Goal: Information Seeking & Learning: Learn about a topic

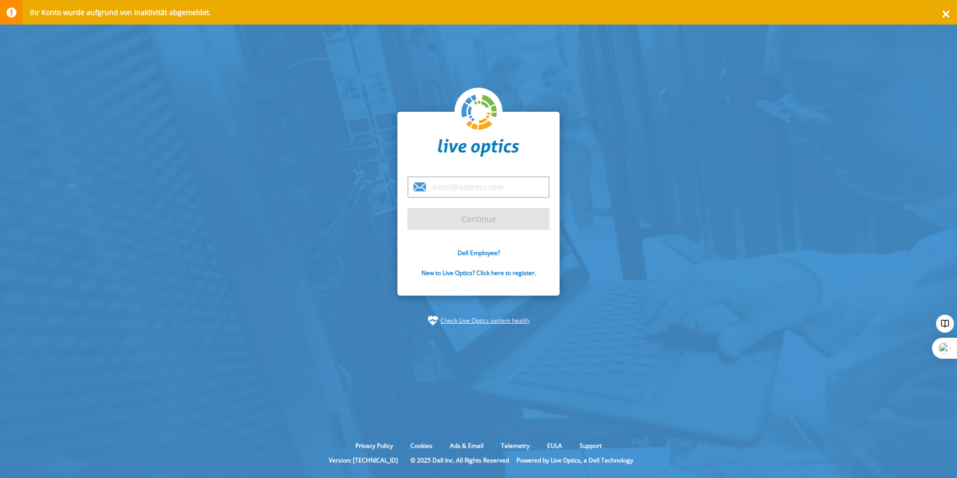
click at [467, 190] on input "email" at bounding box center [479, 187] width 142 height 22
type input "[PERSON_NAME][EMAIL_ADDRESS][DOMAIN_NAME]"
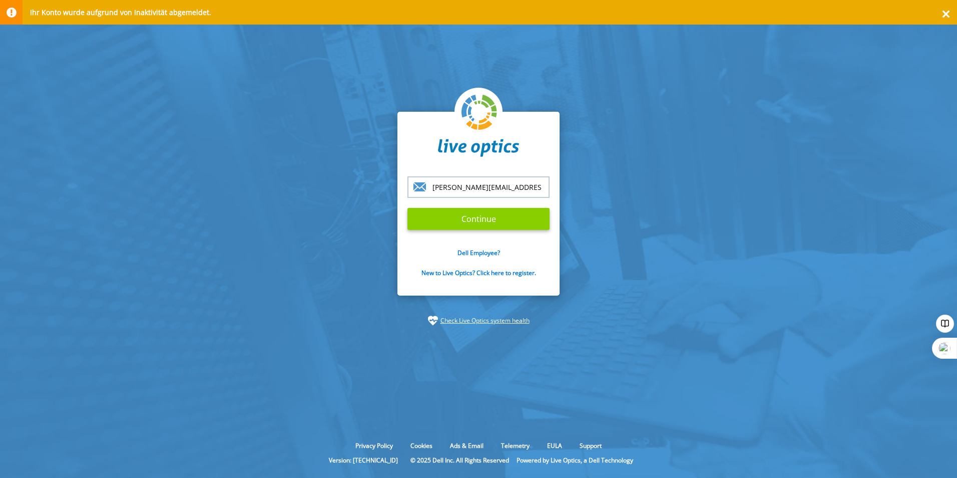
click at [470, 221] on input "Continue" at bounding box center [479, 219] width 142 height 22
click at [472, 218] on input "Continue" at bounding box center [479, 219] width 142 height 22
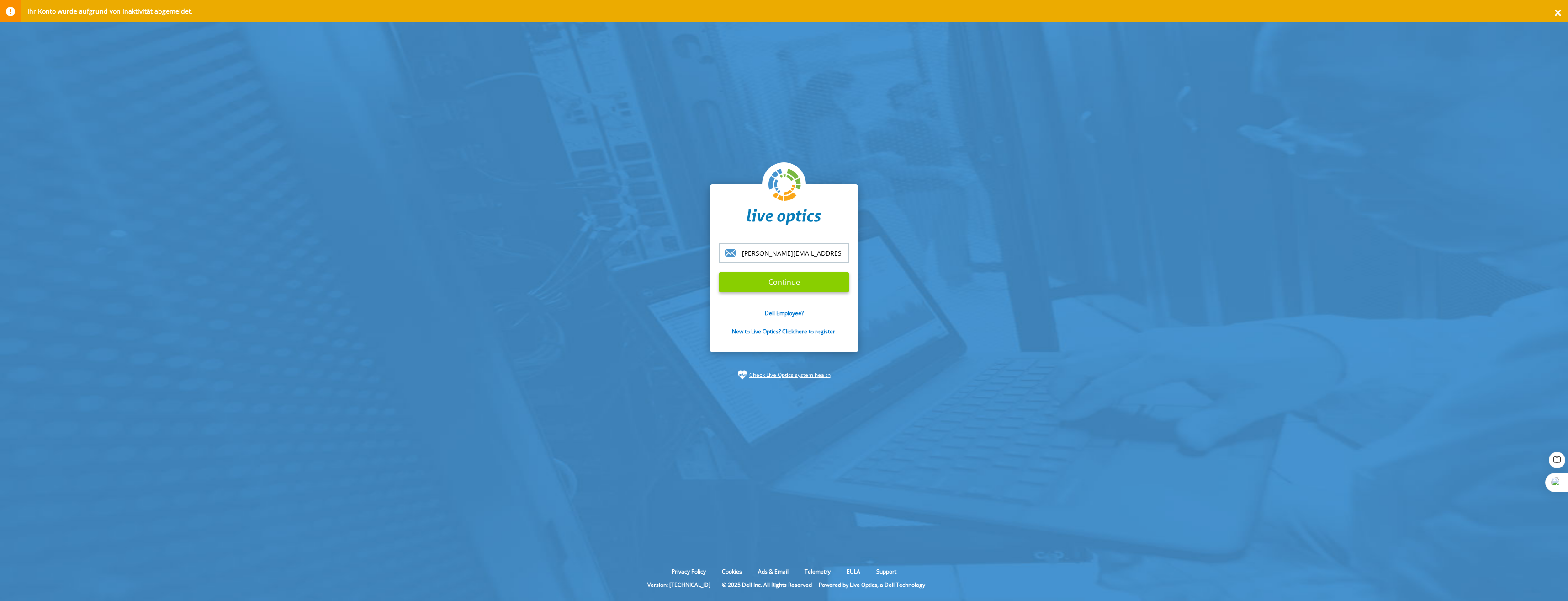
click at [797, 283] on input "Continue" at bounding box center [784, 282] width 130 height 20
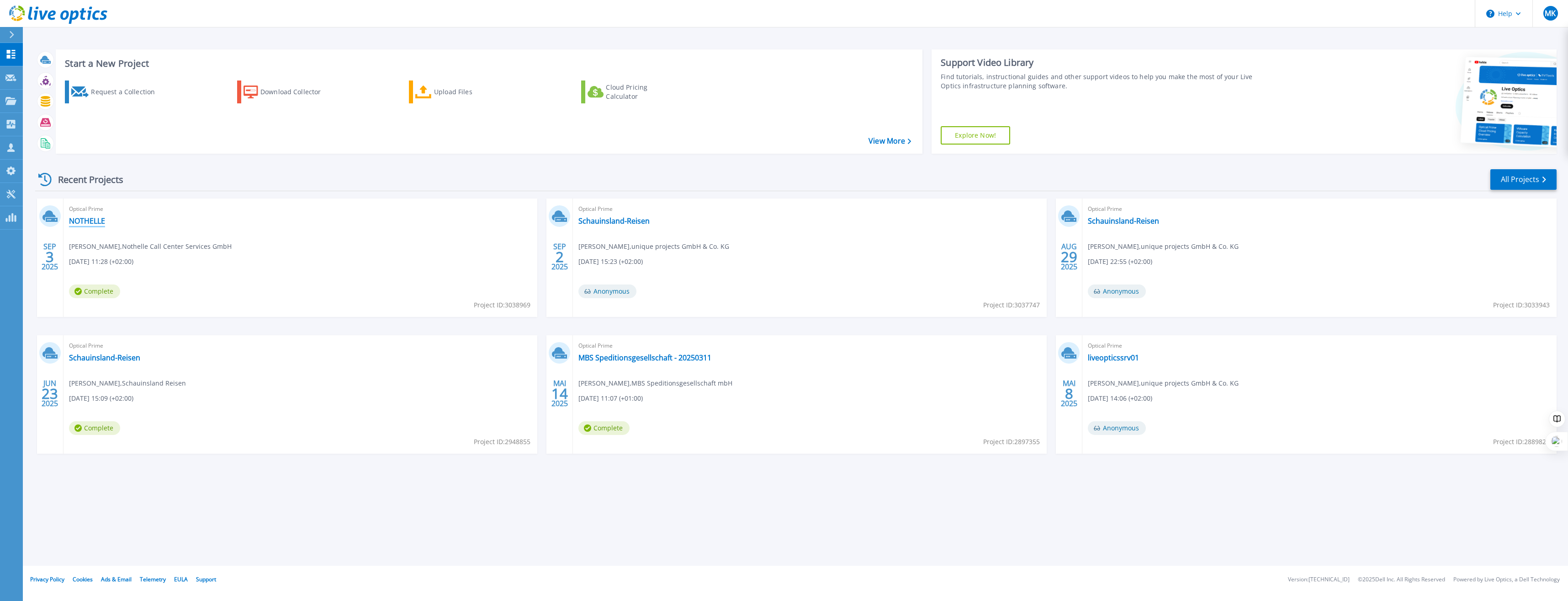
click at [84, 220] on link "NOTHELLE" at bounding box center [88, 221] width 37 height 9
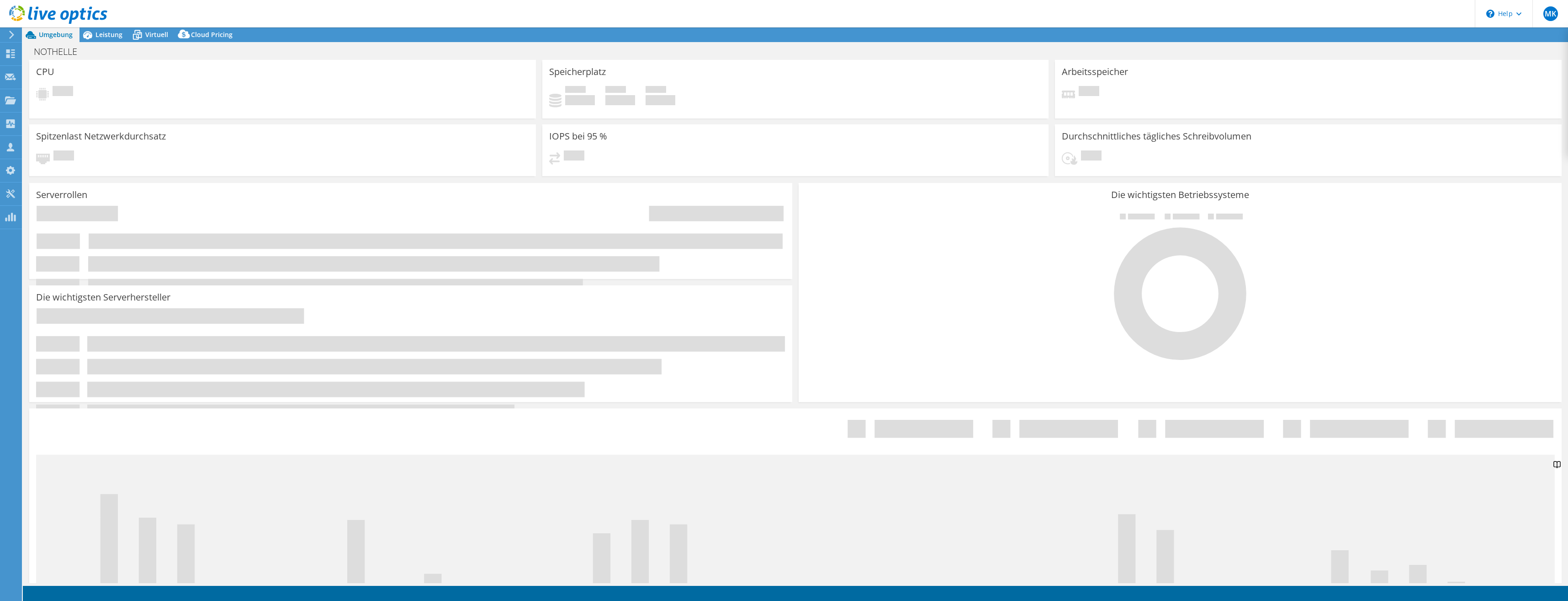
select select "USD"
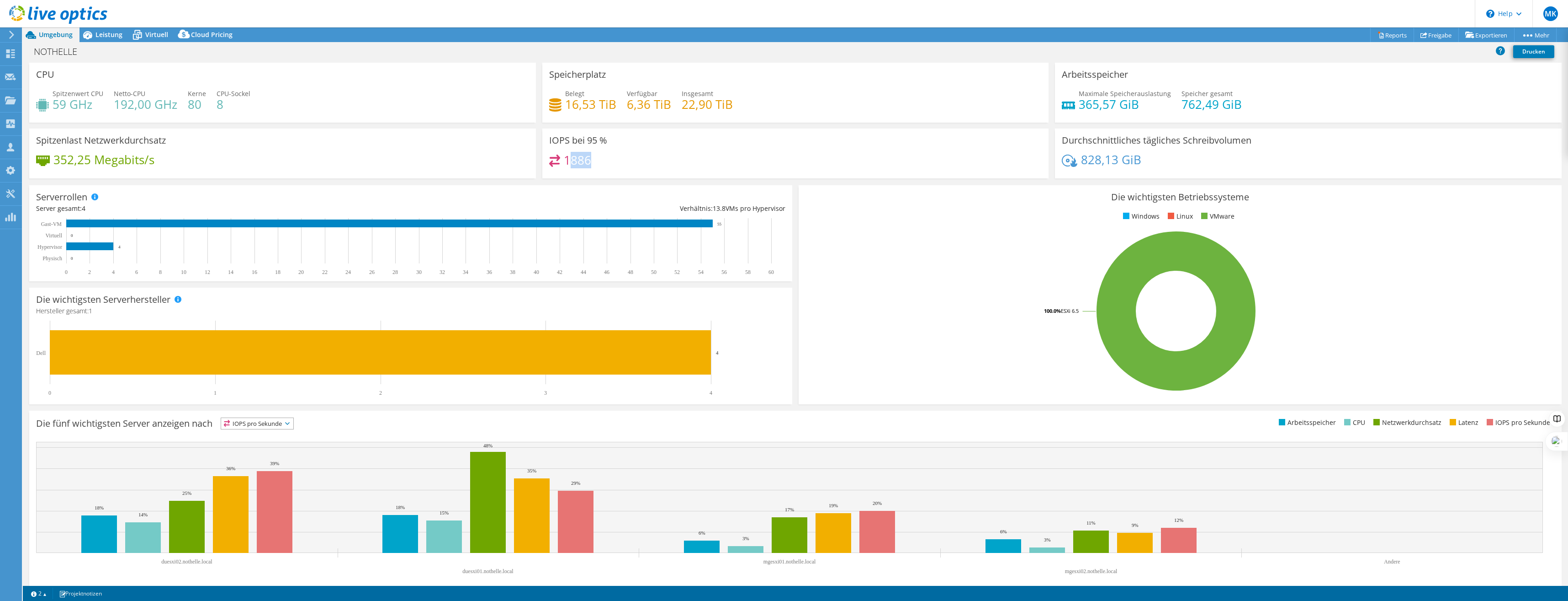
drag, startPoint x: 623, startPoint y: 163, endPoint x: 570, endPoint y: 164, distance: 53.0
click at [570, 164] on div "1886" at bounding box center [796, 164] width 493 height 20
drag, startPoint x: 570, startPoint y: 164, endPoint x: 644, endPoint y: 159, distance: 74.2
click at [644, 159] on div "1886" at bounding box center [796, 164] width 493 height 20
click at [105, 34] on span "Leistung" at bounding box center [110, 35] width 27 height 9
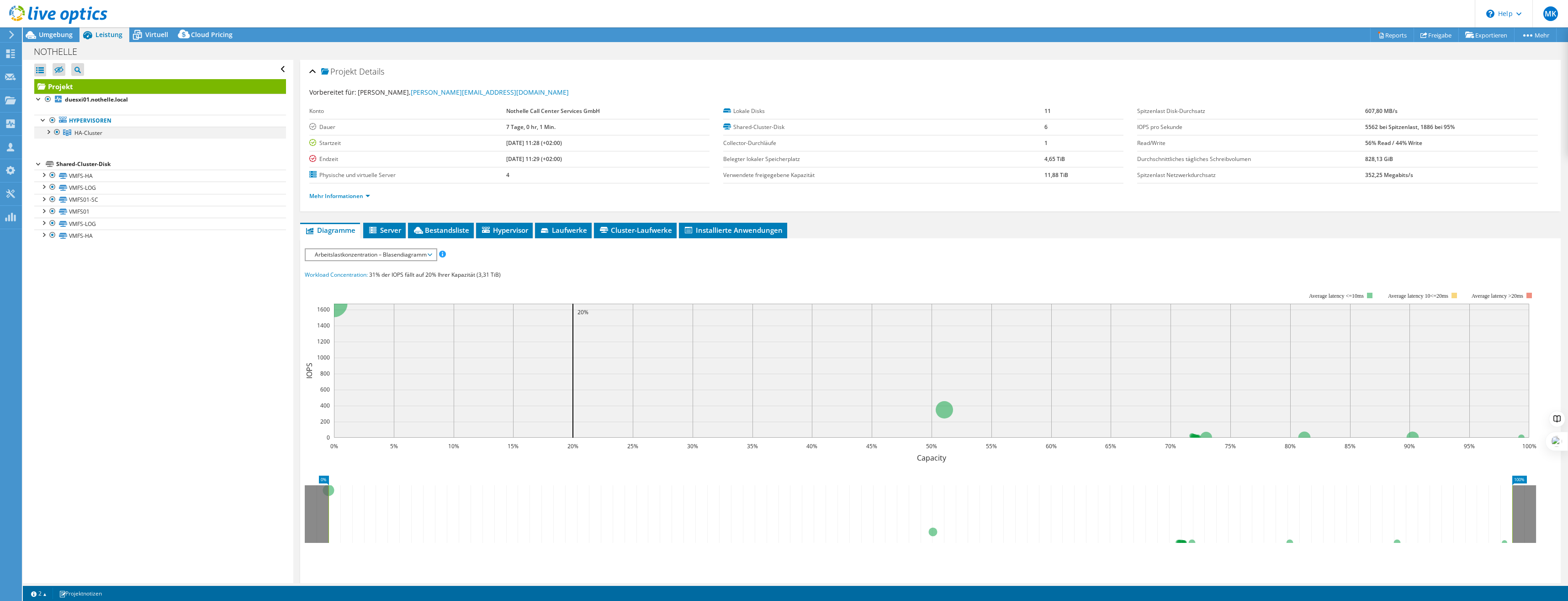
click at [49, 132] on div at bounding box center [48, 132] width 9 height 9
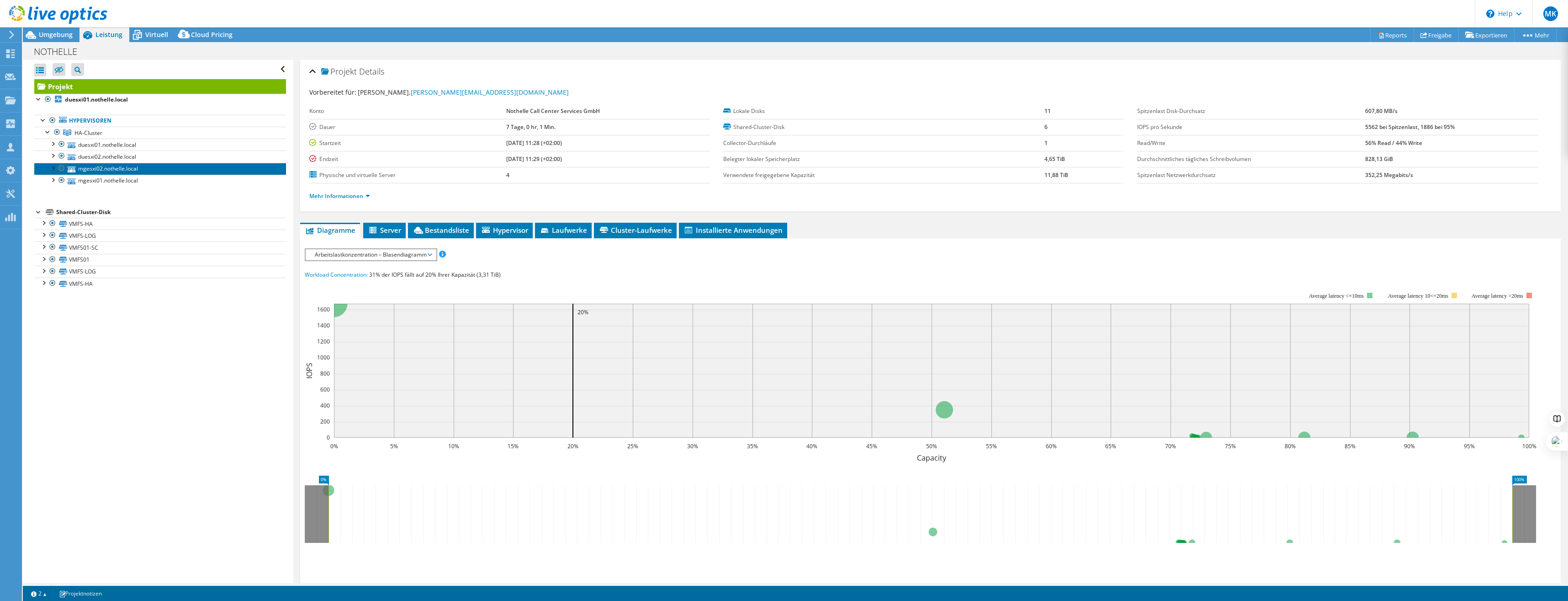
click at [123, 169] on link "mgesxi02.nothelle.local" at bounding box center [161, 168] width 252 height 12
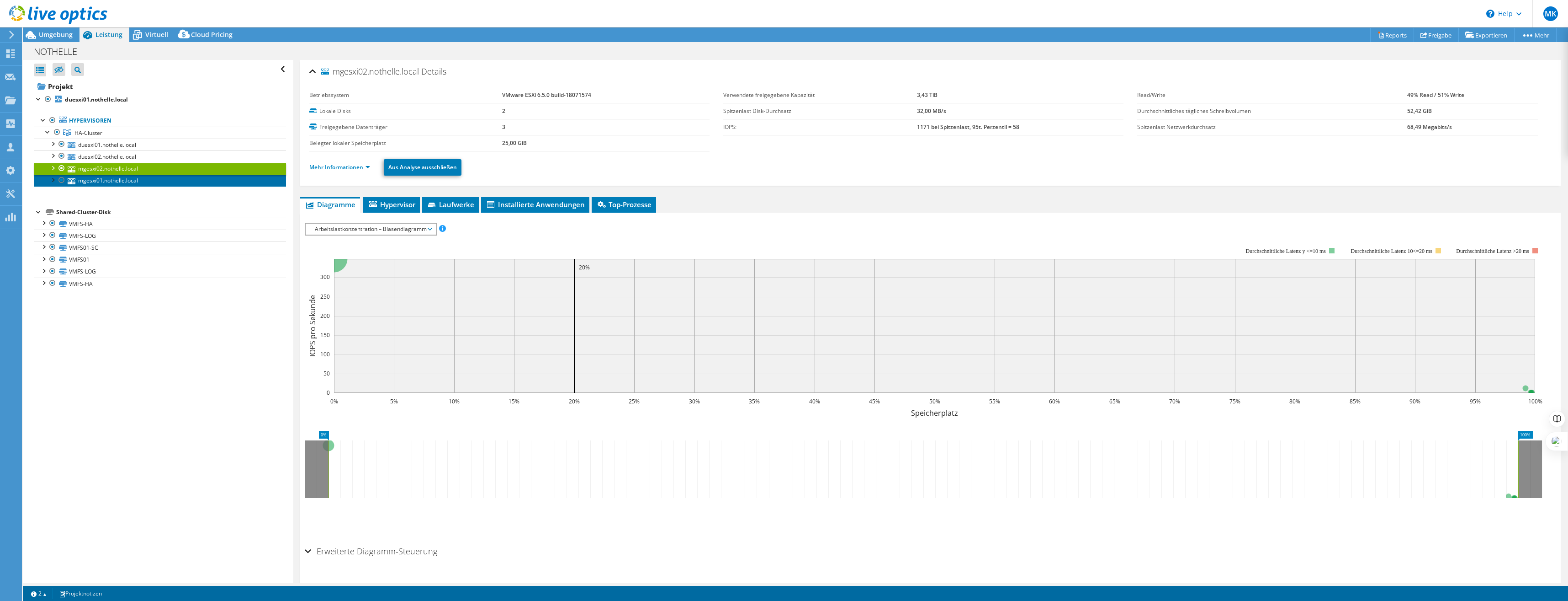
click at [125, 179] on link "mgesxi01.nothelle.local" at bounding box center [161, 180] width 252 height 12
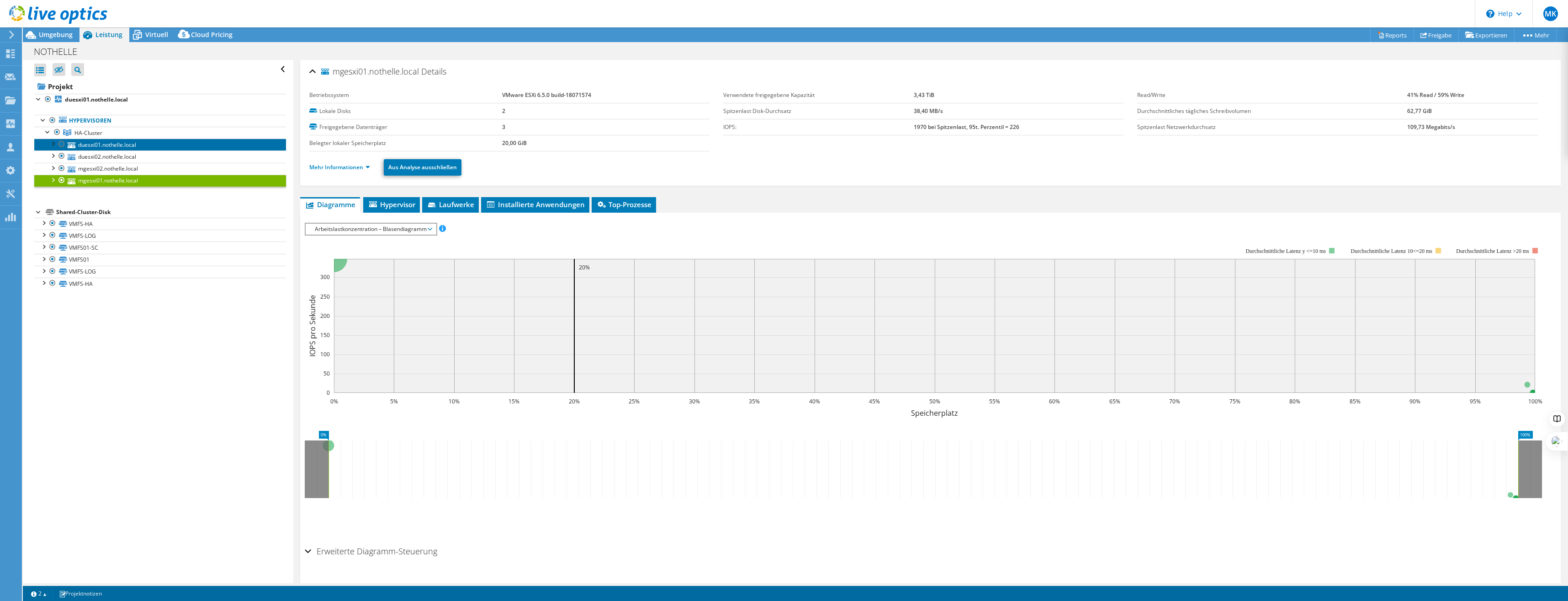
click at [125, 145] on link "duesxi01.nothelle.local" at bounding box center [161, 144] width 252 height 12
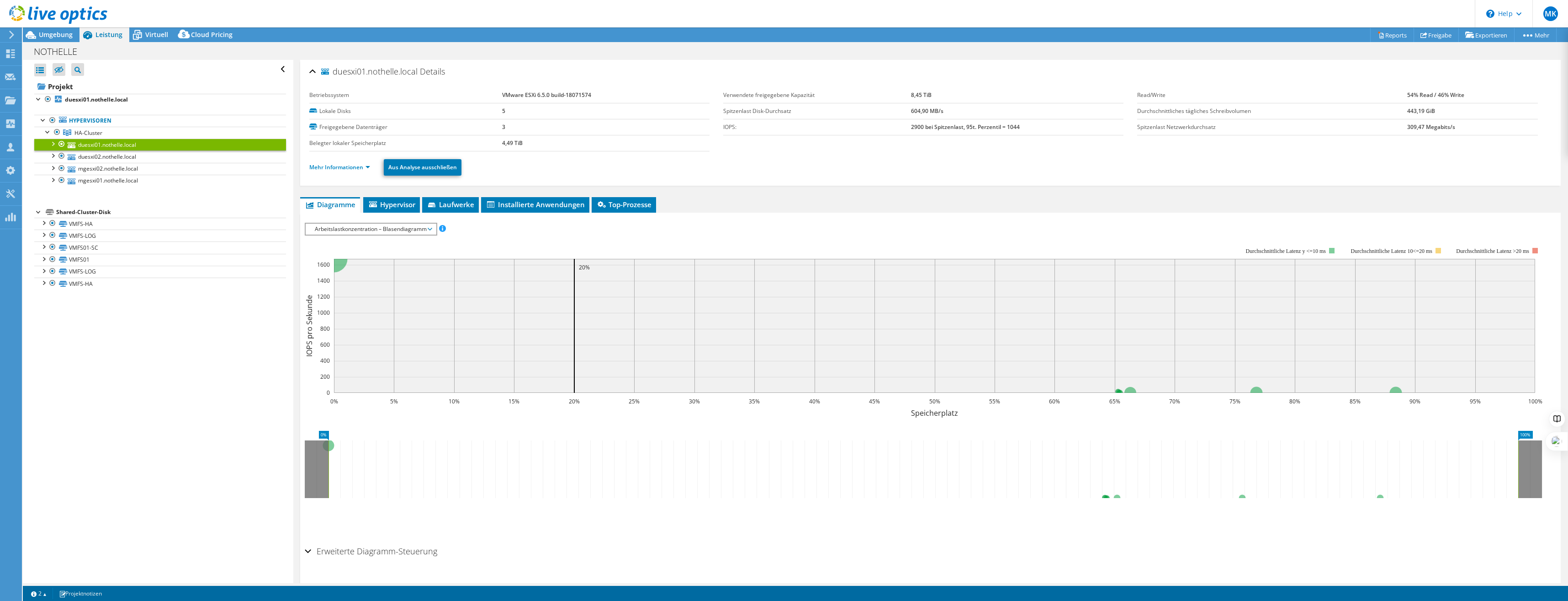
click at [40, 29] on div at bounding box center [54, 16] width 108 height 31
click at [43, 37] on span "Umgebung" at bounding box center [56, 35] width 34 height 9
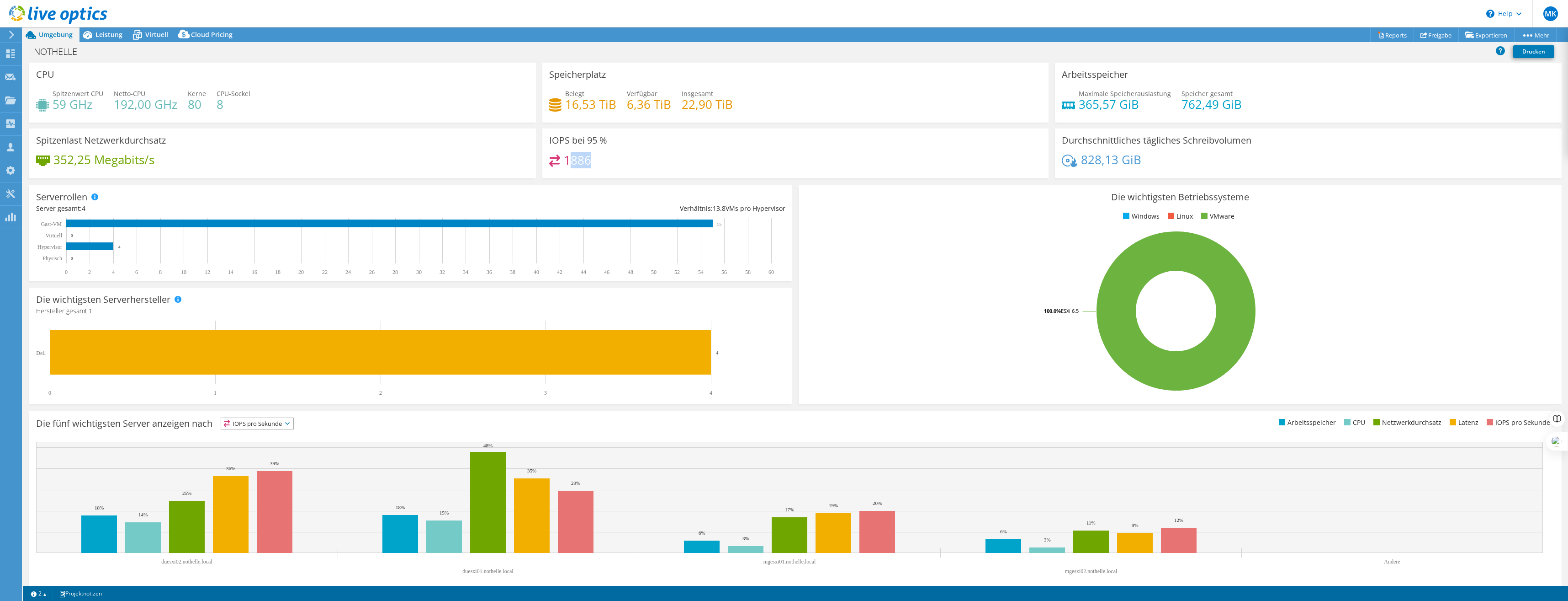
drag, startPoint x: 600, startPoint y: 157, endPoint x: 568, endPoint y: 160, distance: 32.1
click at [568, 160] on div "1886" at bounding box center [796, 164] width 493 height 20
drag, startPoint x: 568, startPoint y: 160, endPoint x: 656, endPoint y: 158, distance: 88.0
click at [656, 158] on div "1886" at bounding box center [796, 164] width 493 height 20
click at [110, 33] on span "Leistung" at bounding box center [110, 35] width 27 height 9
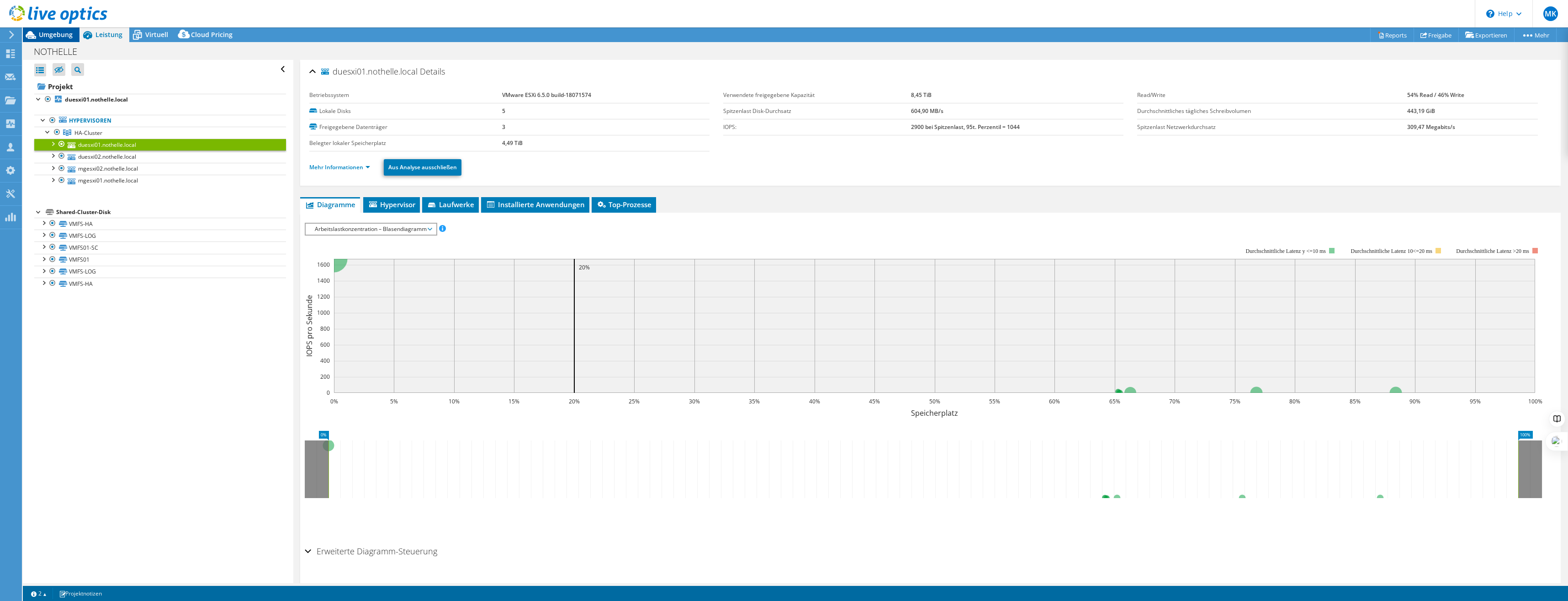
click at [56, 33] on span "Umgebung" at bounding box center [56, 35] width 34 height 9
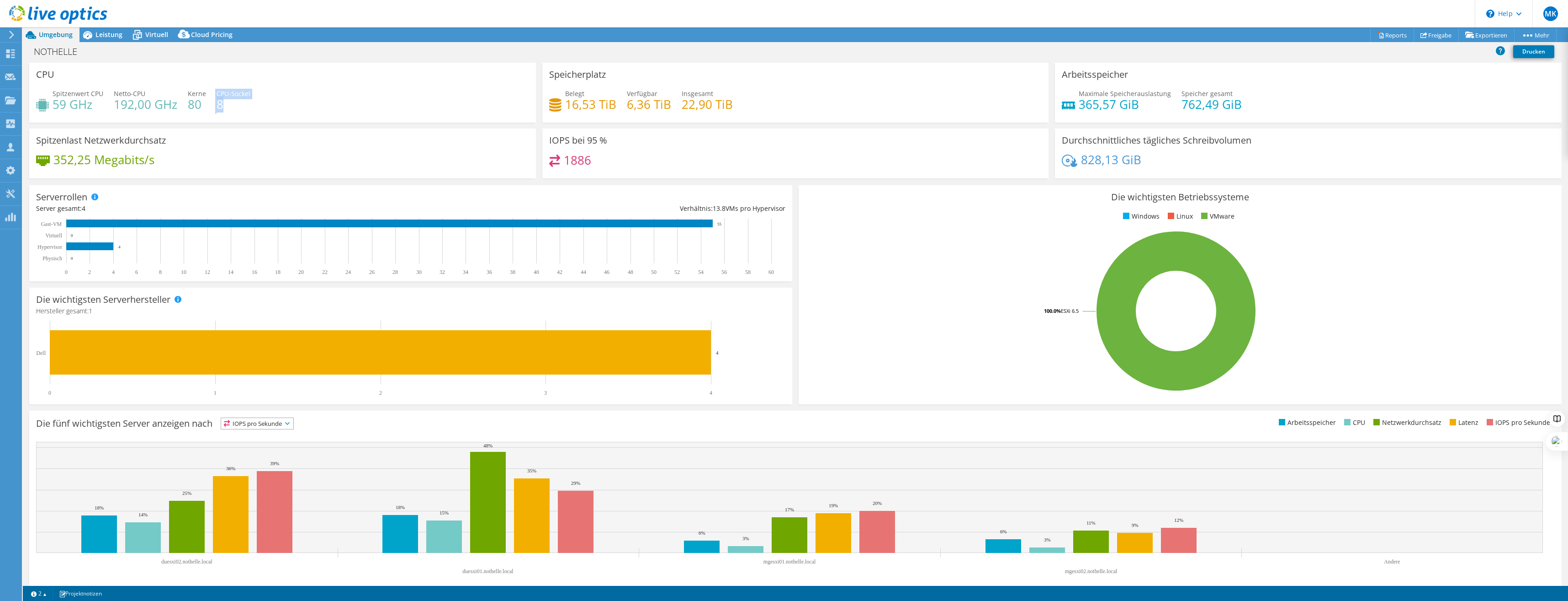
drag, startPoint x: 212, startPoint y: 106, endPoint x: 229, endPoint y: 109, distance: 17.3
click at [229, 109] on div "Spitzenwert CPU 59 GHz Netto-CPU 192,00 GHz Kerne 80 CPU-Sockel 8" at bounding box center [283, 103] width 493 height 30
click at [229, 109] on h4 "8" at bounding box center [233, 104] width 34 height 10
